Goal: Task Accomplishment & Management: Use online tool/utility

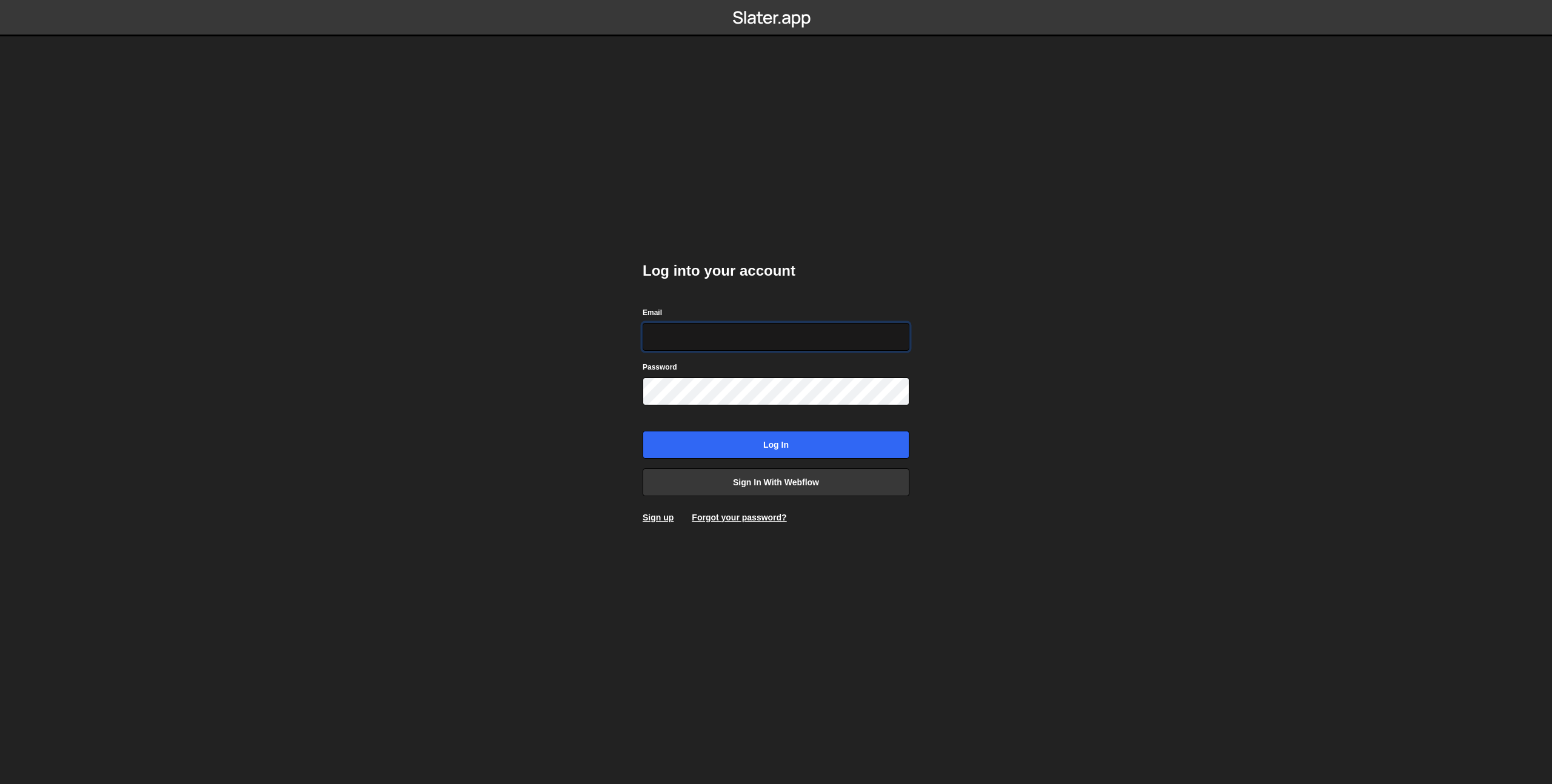
type input "prod-web@cadcom.fr"
click at [754, 443] on input "Log in" at bounding box center [776, 445] width 267 height 28
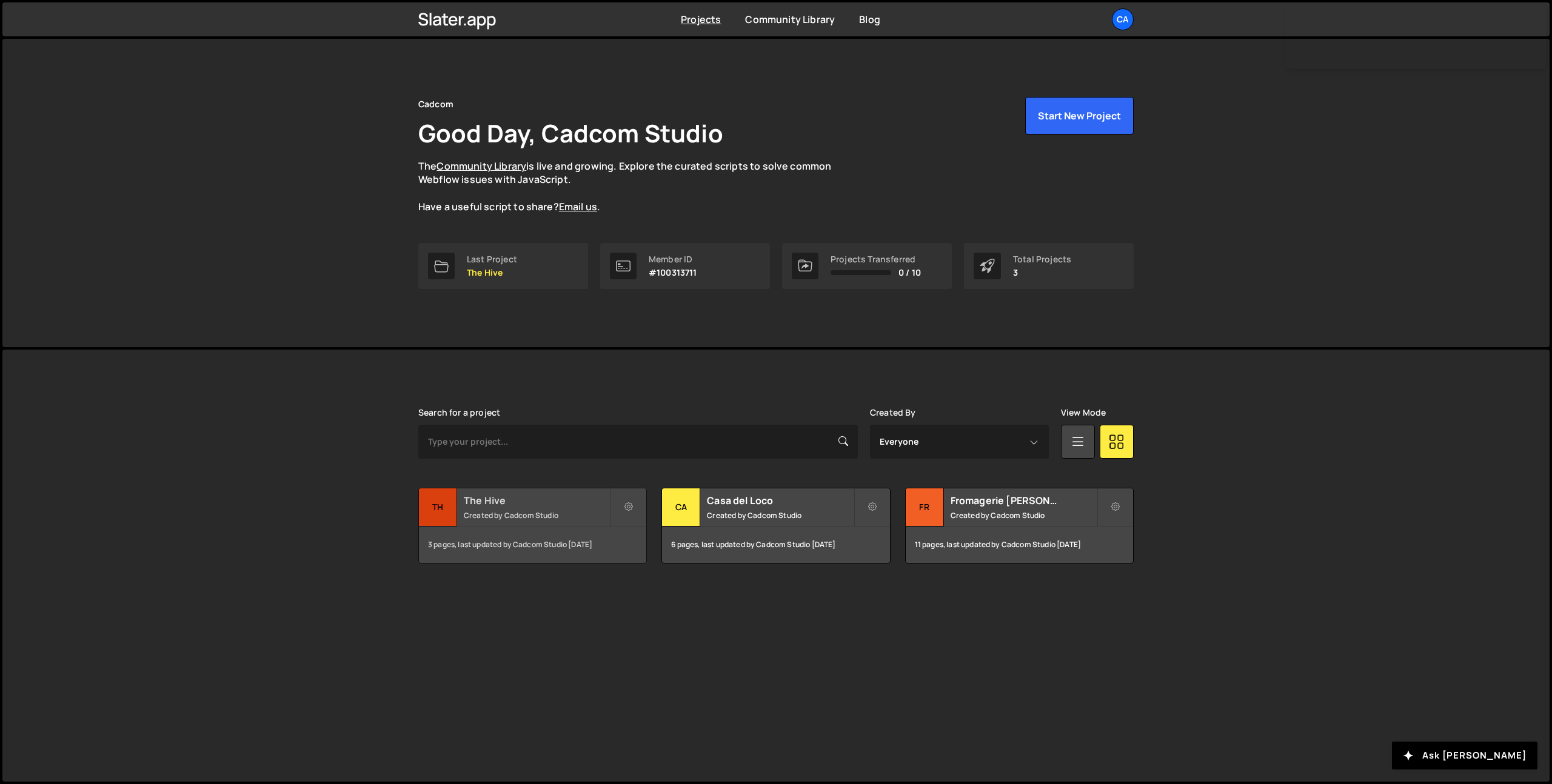
click at [533, 515] on small "Created by Cadcom Studio" at bounding box center [537, 515] width 146 height 10
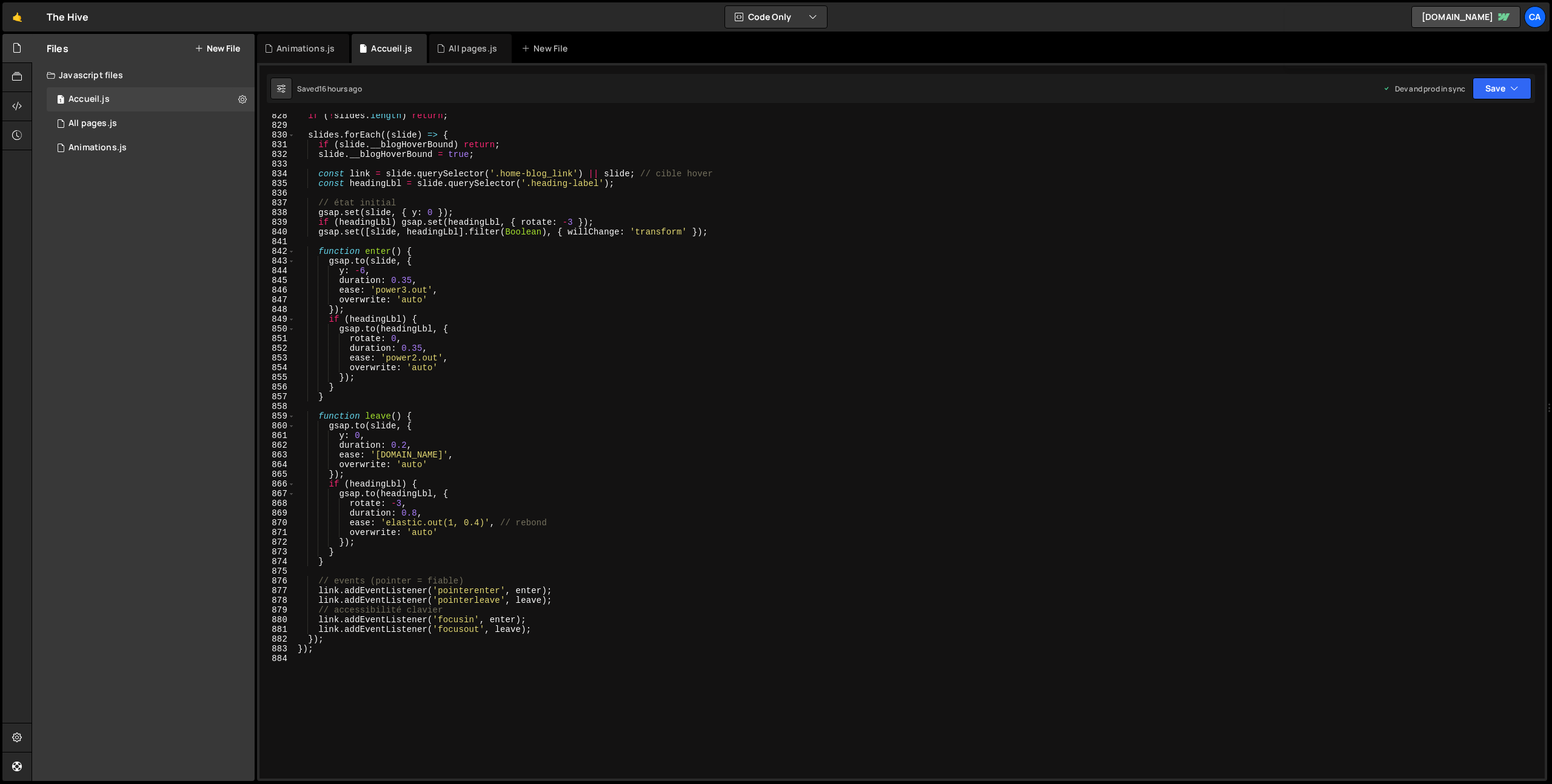
scroll to position [8233, 0]
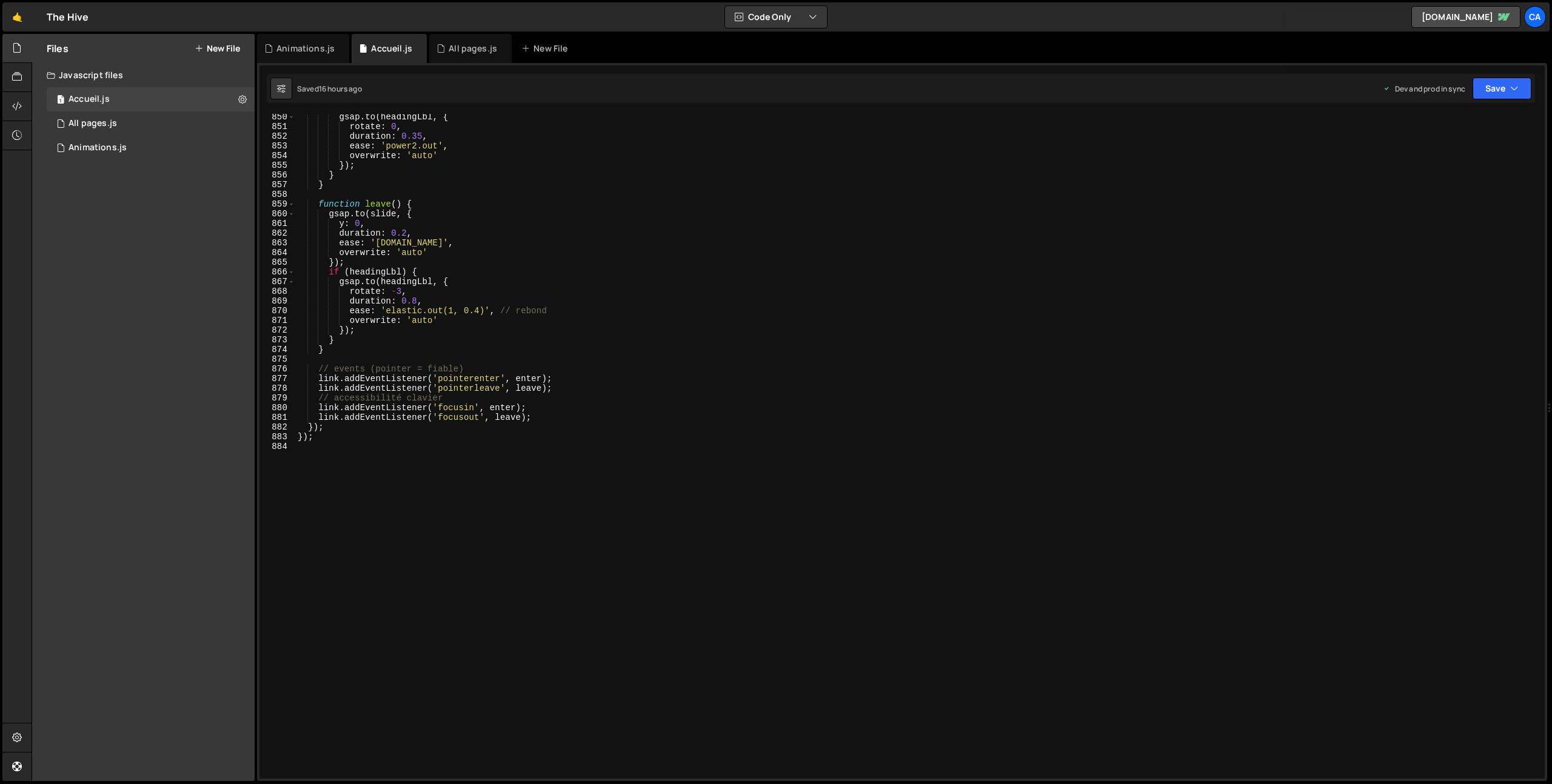
click at [449, 514] on div "gsap . to ( headingLbl , { rotate : 0 , duration : 0.35 , ease : 'power2.out' ,…" at bounding box center [917, 454] width 1244 height 684
type textarea "// HOME FAQ - COLLAPS"
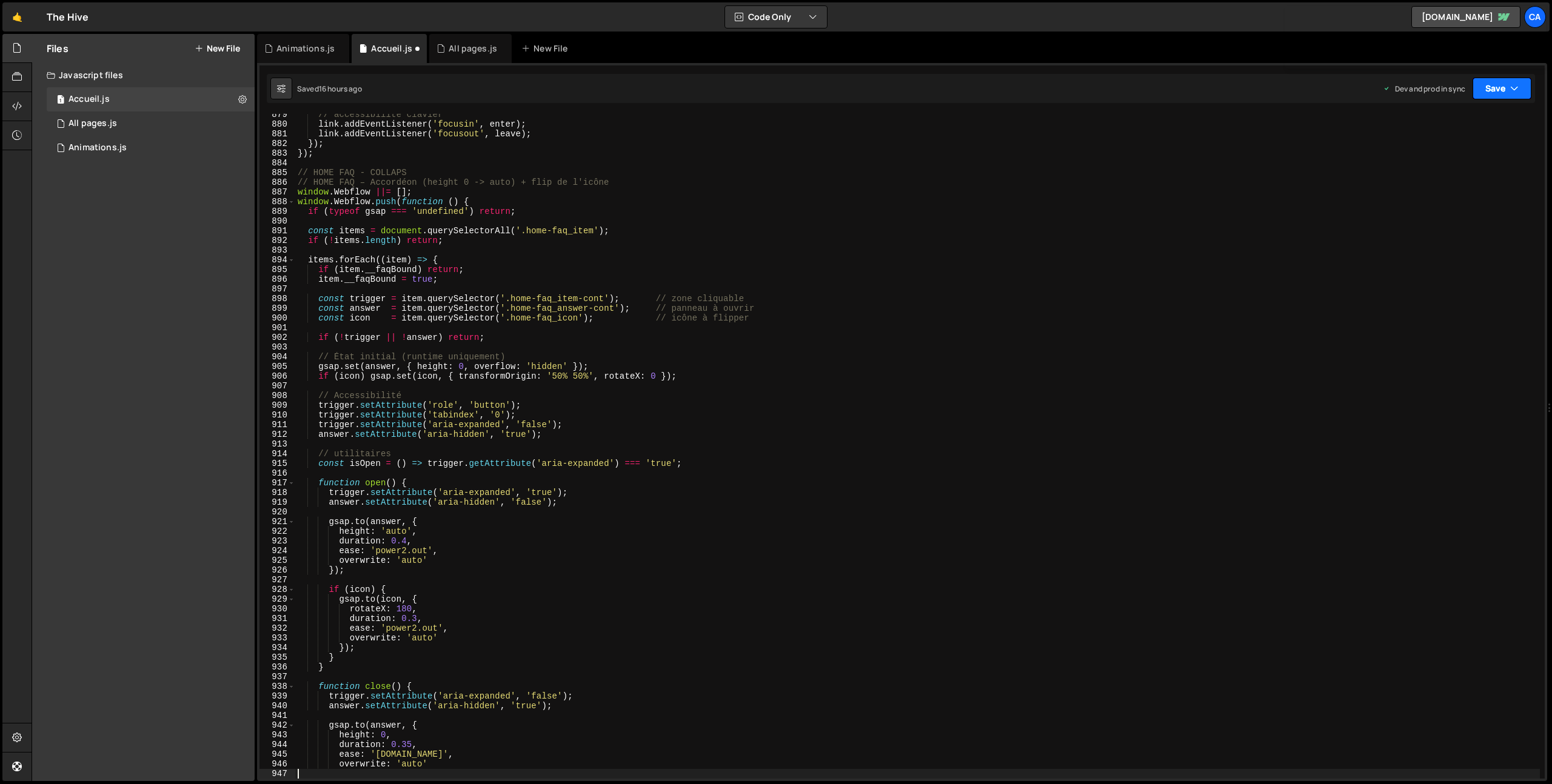
click at [1499, 85] on button "Save" at bounding box center [1502, 88] width 59 height 22
click at [1450, 166] on div "16 hours ago" at bounding box center [1441, 171] width 44 height 10
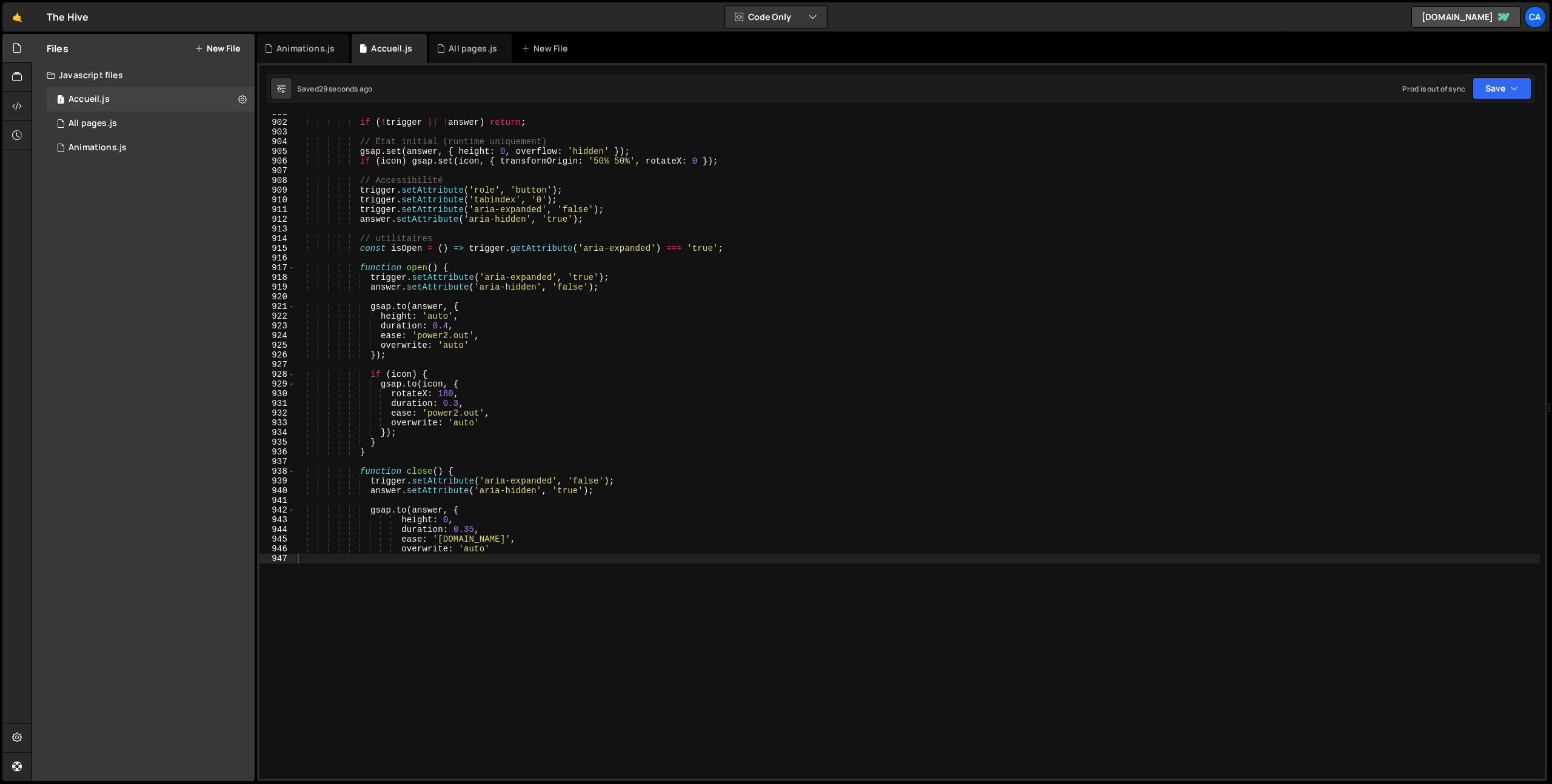
scroll to position [8843, 0]
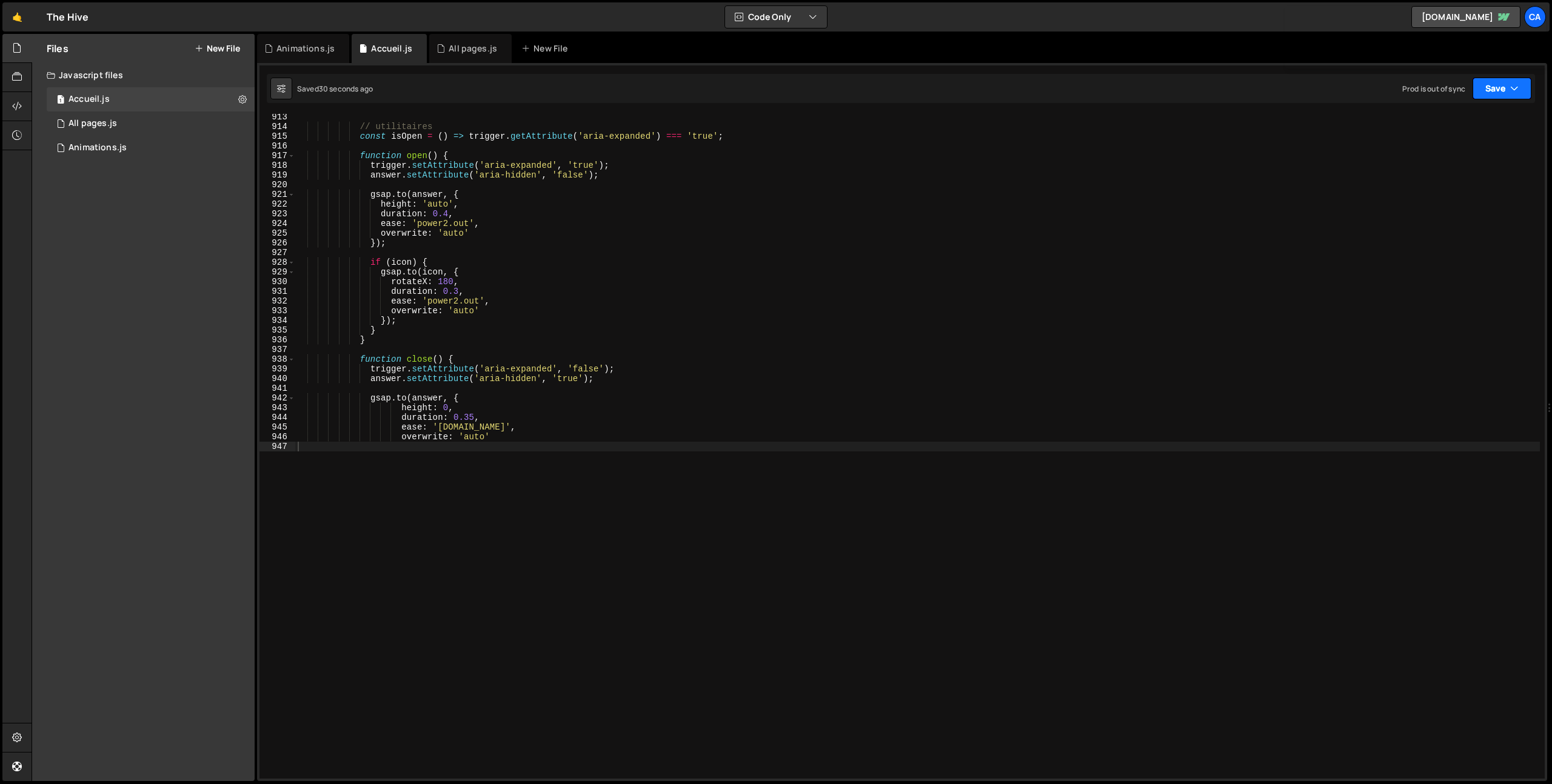
click at [1504, 79] on button "Save" at bounding box center [1502, 88] width 59 height 22
click at [545, 507] on div "// utilitaires const isOpen = ( ) => trigger . getAttribute ( 'aria-expanded' )…" at bounding box center [917, 454] width 1244 height 684
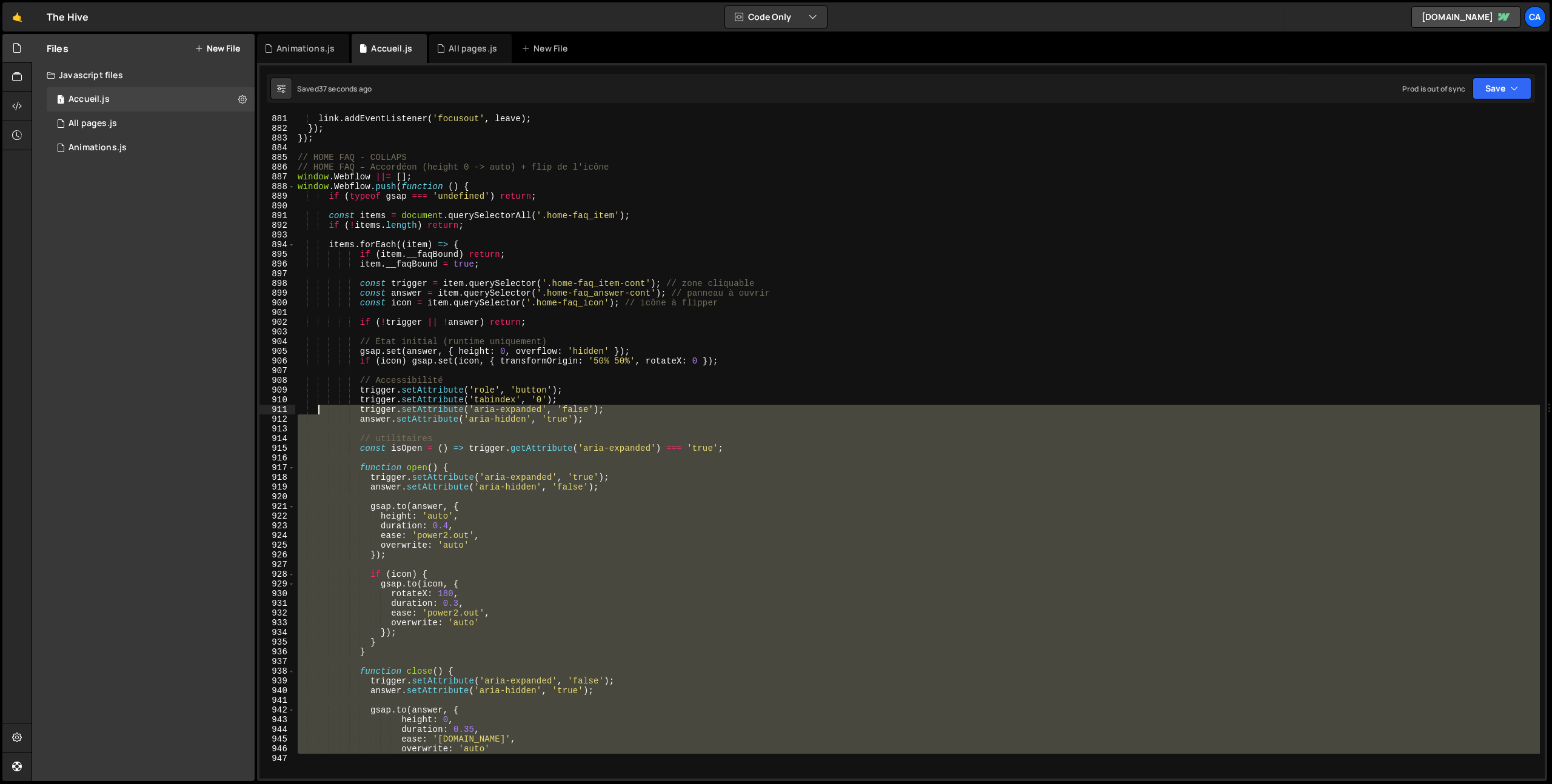
scroll to position [8418, 0]
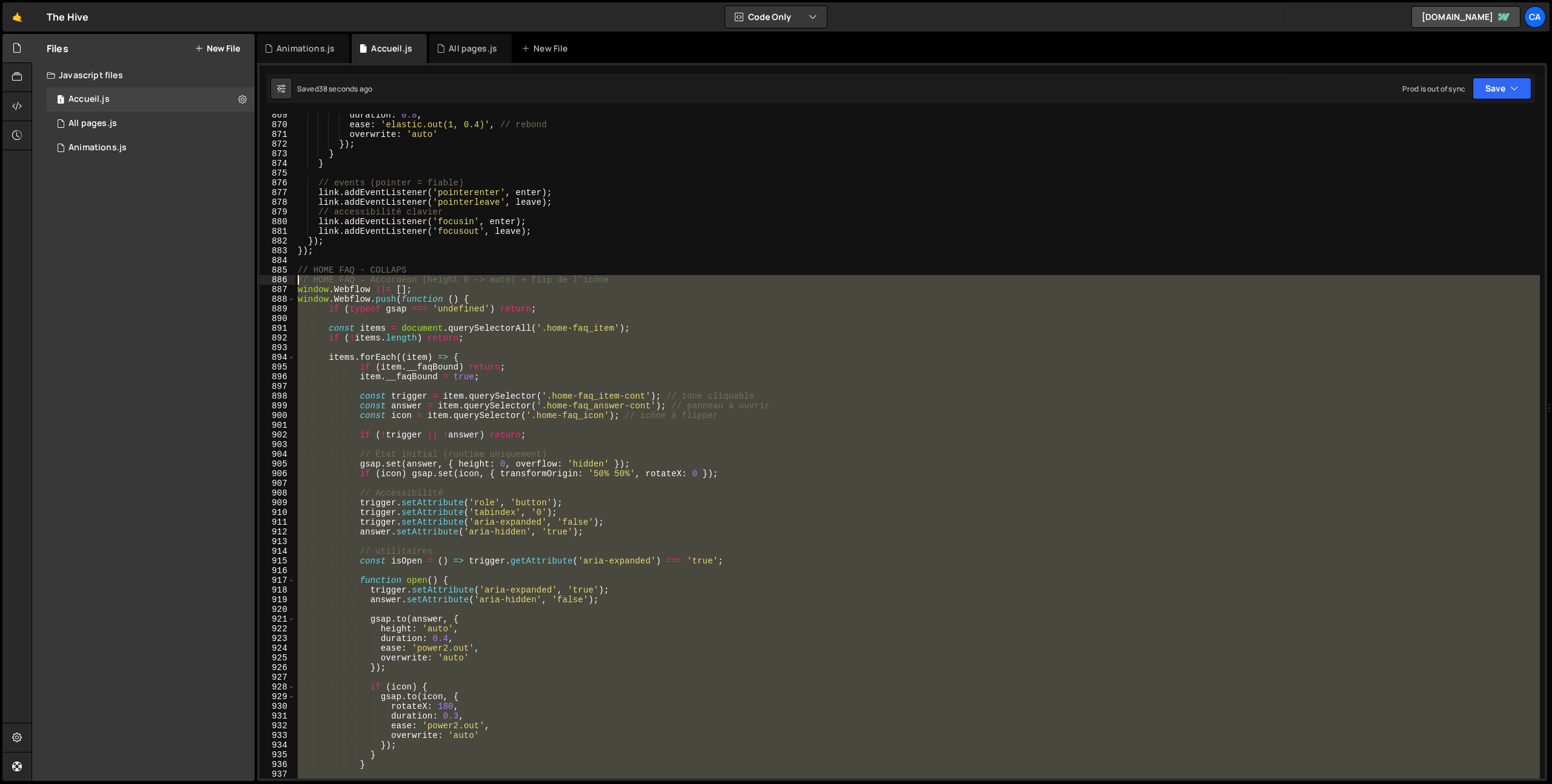
drag, startPoint x: 323, startPoint y: 435, endPoint x: 278, endPoint y: 280, distance: 161.4
click at [278, 280] on div "869 870 871 872 873 874 875 876 877 878 879 880 881 882 883 884 885 886 887 888…" at bounding box center [902, 446] width 1285 height 665
type textarea "// HOME FAQ – Accordéon (height 0 -> auto) + flip de l'icône window.Webflow ||=…"
paste textarea
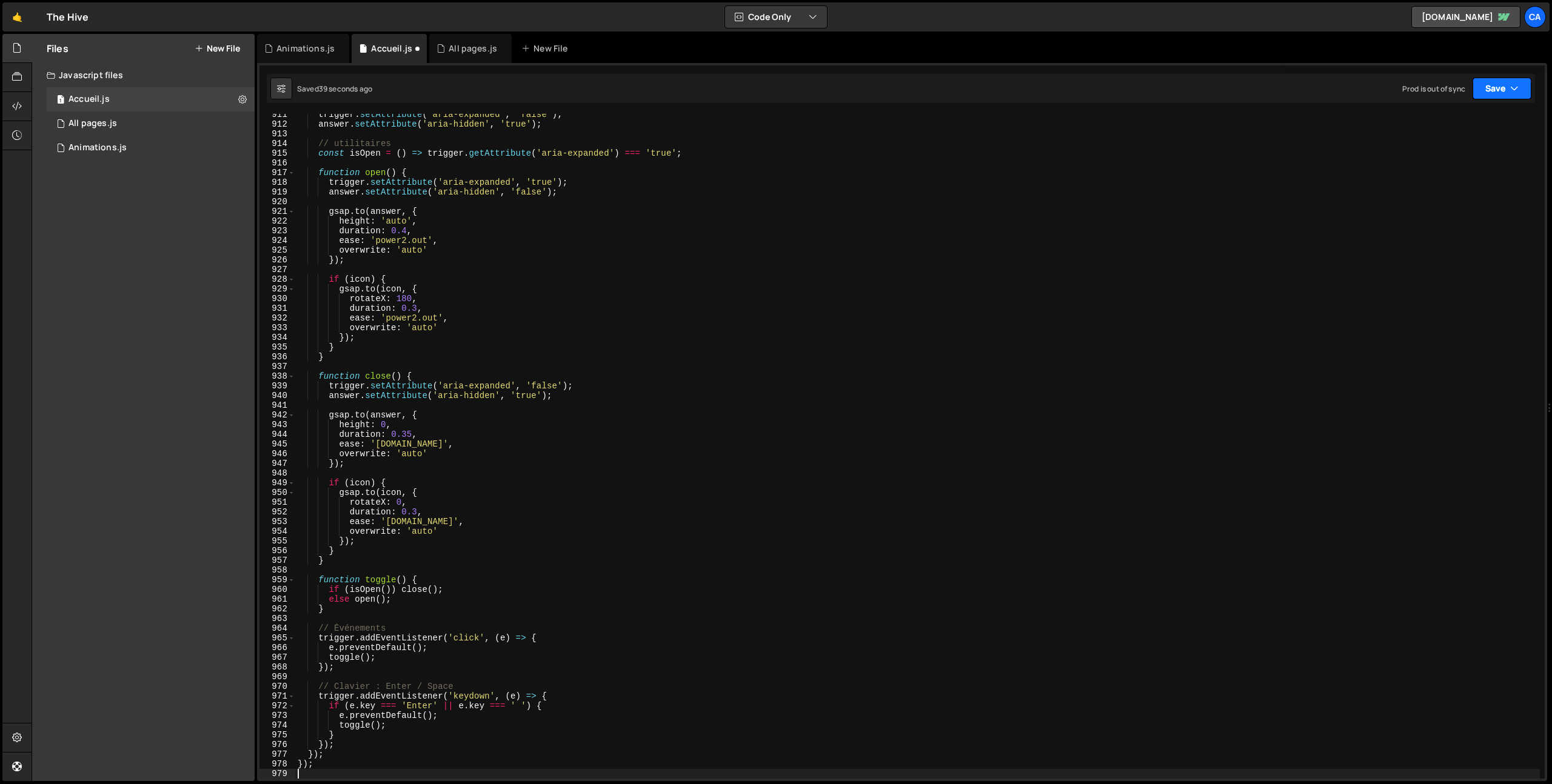
click at [1483, 89] on button "Save" at bounding box center [1502, 88] width 59 height 22
click at [1439, 166] on div "16 hours ago" at bounding box center [1441, 171] width 44 height 10
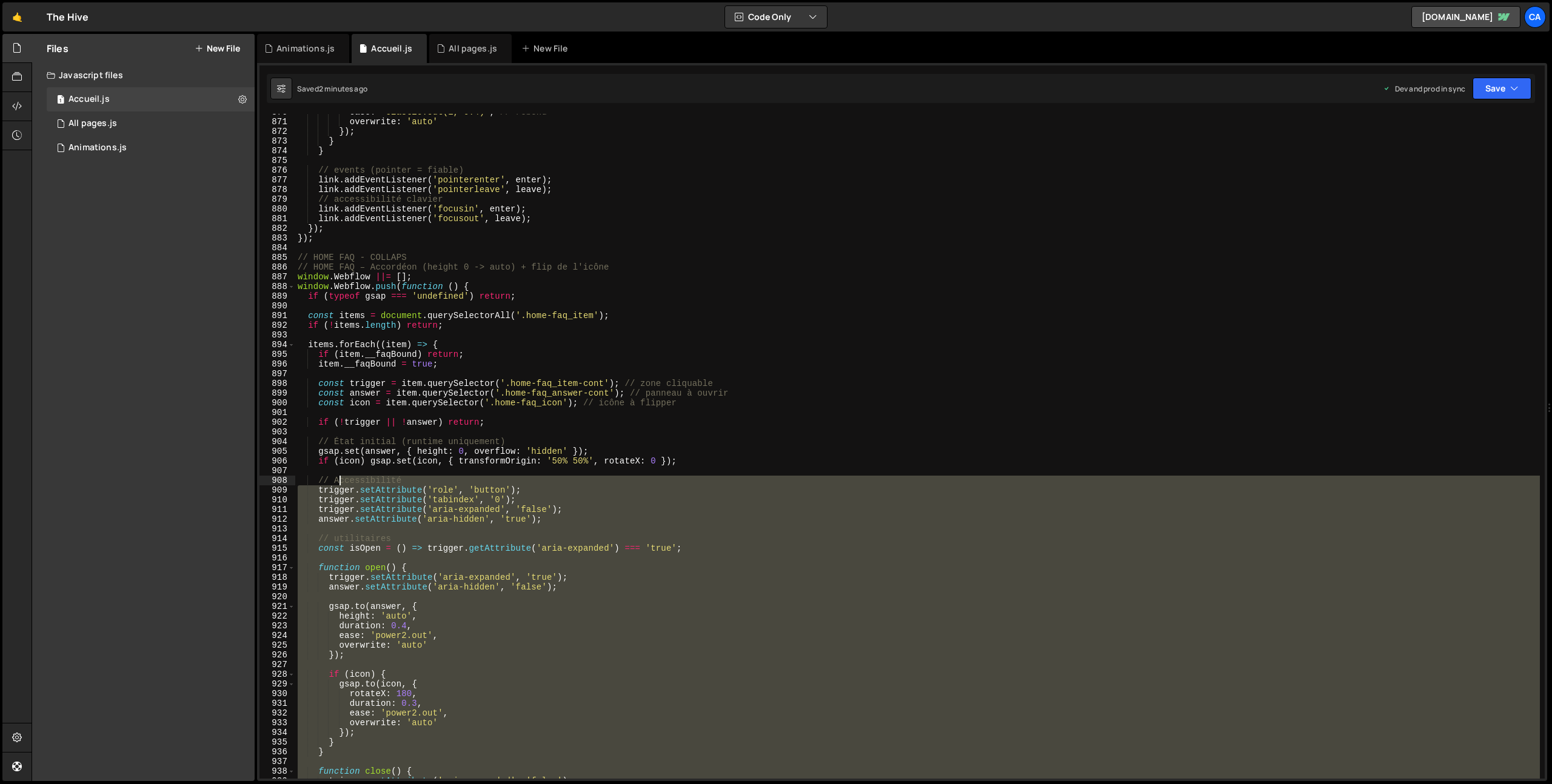
scroll to position [8250, 0]
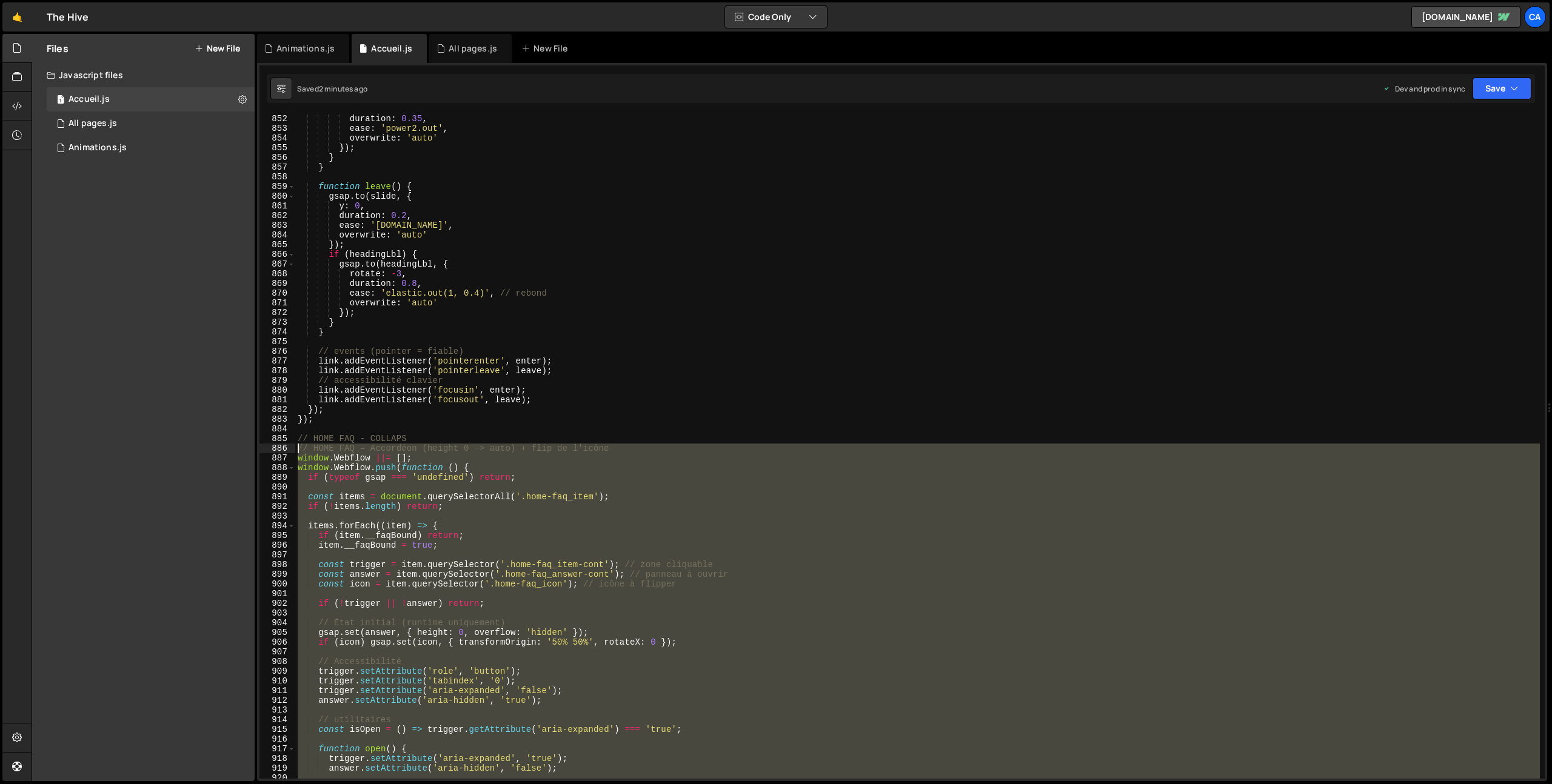
drag, startPoint x: 354, startPoint y: 483, endPoint x: 289, endPoint y: 450, distance: 72.9
click at [289, 450] on div "852 853 854 855 856 857 858 859 860 861 862 863 864 865 866 867 868 869 870 871…" at bounding box center [902, 446] width 1285 height 665
type textarea "// HOME FAQ – Accordéon (height 0 -> auto) + flip de l'icône window.Webflow ||=…"
paste textarea
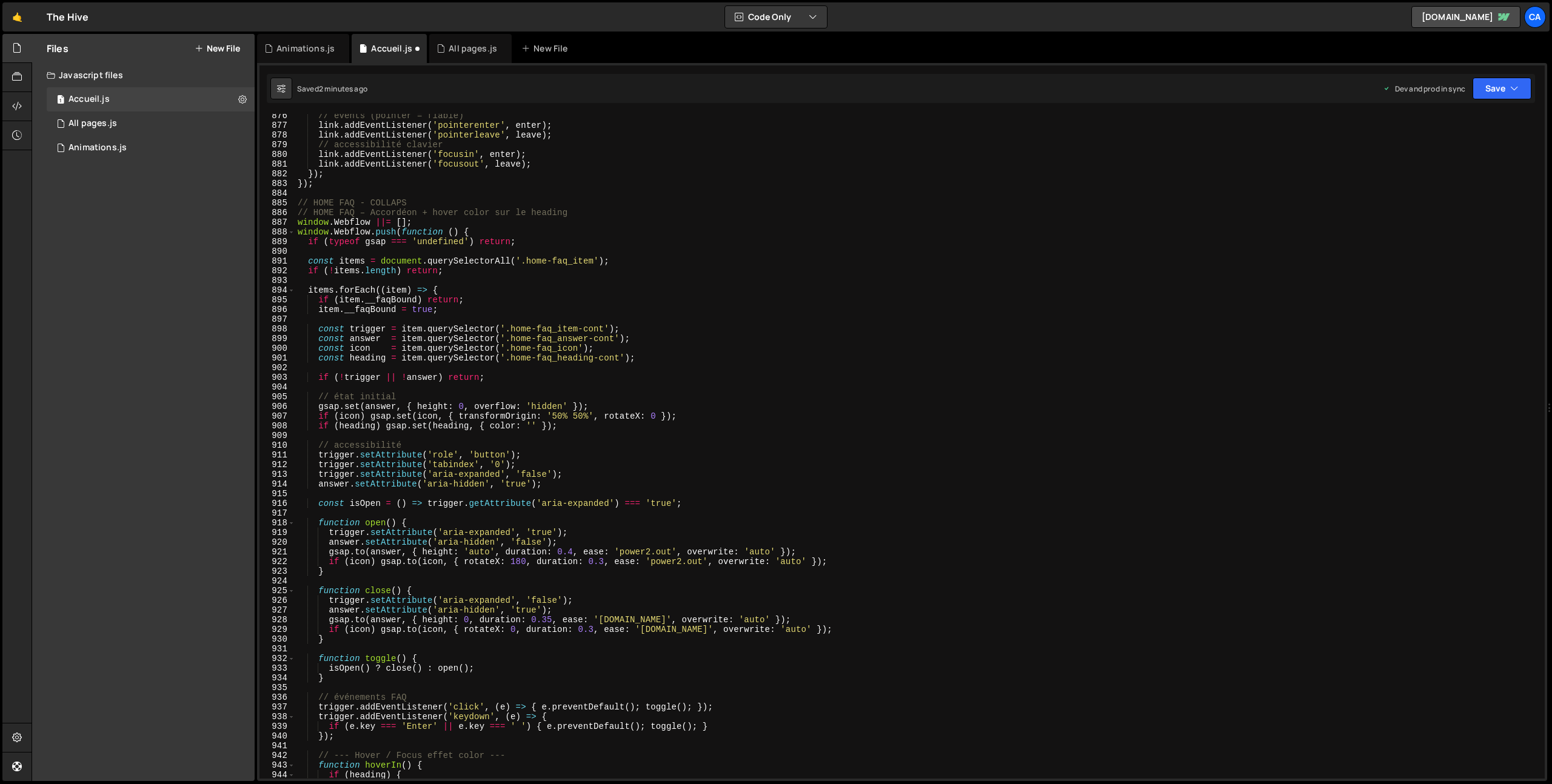
scroll to position [8282, 0]
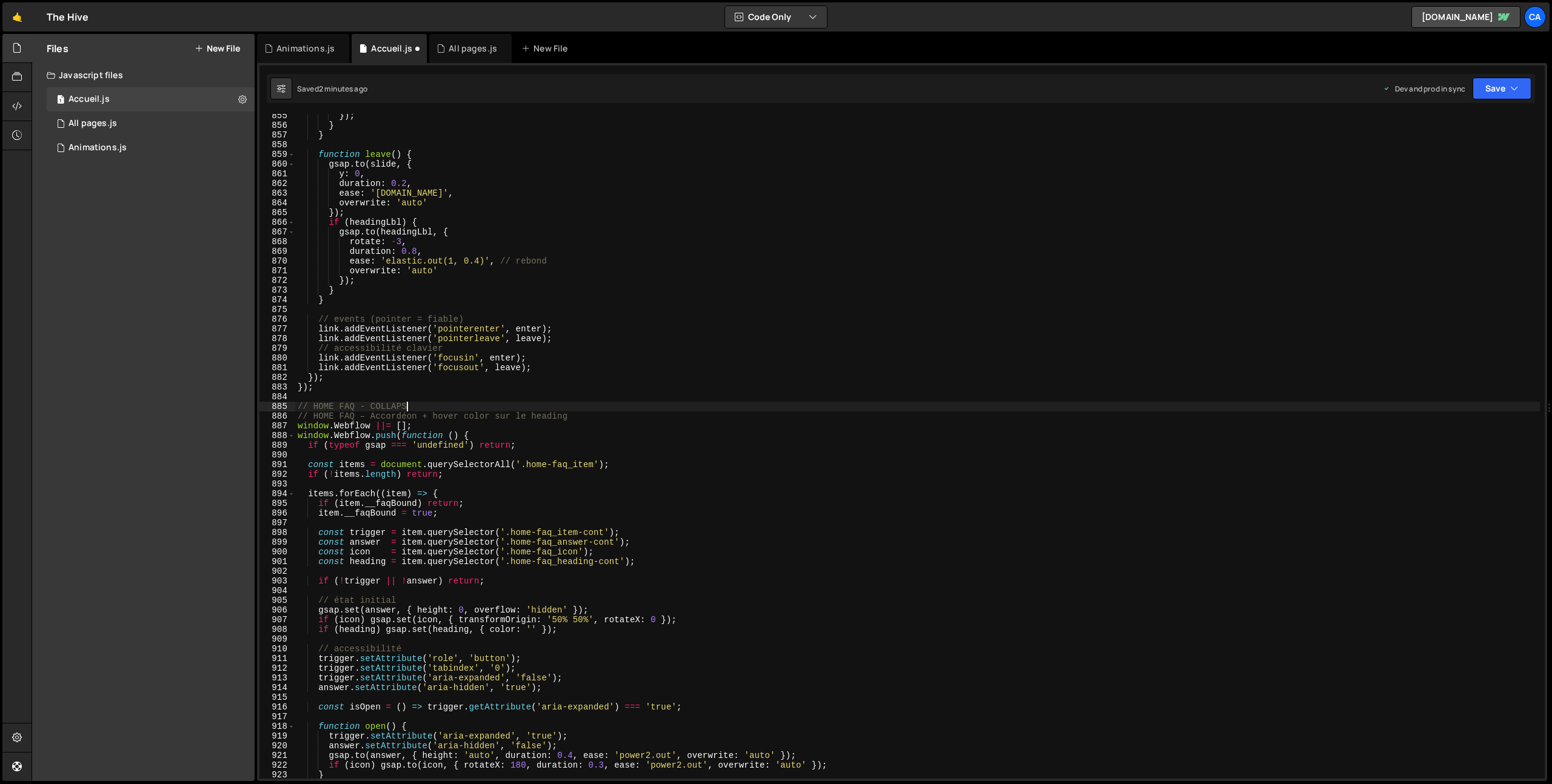
click at [433, 402] on div "}) ; } } function leave ( ) { gsap . to ( slide , { y : 0 , duration : 0.2 , ea…" at bounding box center [917, 452] width 1244 height 684
click at [1221, 528] on div "}) ; } } function leave ( ) { gsap . to ( slide , { y : 0 , duration : 0.2 , ea…" at bounding box center [917, 452] width 1244 height 684
type textarea "const trigger = item.querySelector('.home-faq_item-cont');"
click at [1493, 84] on button "Save" at bounding box center [1502, 88] width 59 height 22
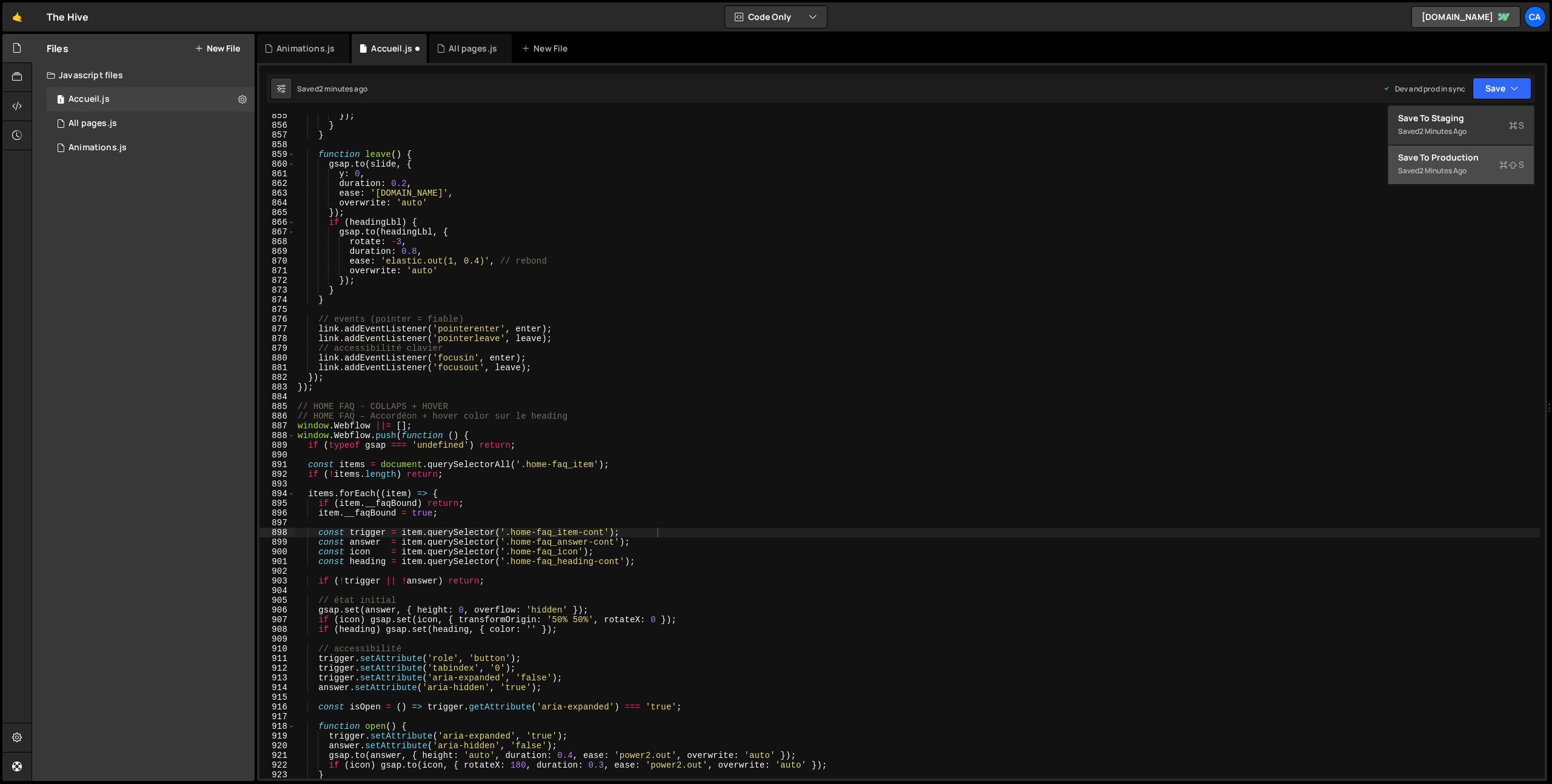
click at [1476, 164] on div "Saved 2 minutes ago" at bounding box center [1461, 171] width 126 height 14
